Goal: Find contact information: Find contact information

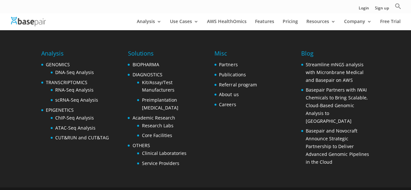
scroll to position [1366, 0]
click at [229, 101] on link "Careers" at bounding box center [227, 104] width 17 height 6
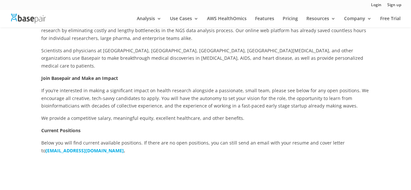
scroll to position [109, 0]
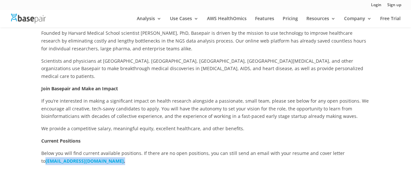
drag, startPoint x: 40, startPoint y: 153, endPoint x: 105, endPoint y: 154, distance: 64.7
click at [105, 154] on div "Using Technology to Improve Healthcare Founded by Harvard Medical School scient…" at bounding box center [205, 99] width 411 height 214
copy p "careers@basepairtech.com ."
click at [243, 42] on span "Founded by Harvard Medical School scientist Amit Sinha, PhD, Basepair is driven…" at bounding box center [203, 41] width 325 height 22
